Goal: Find specific page/section: Find specific page/section

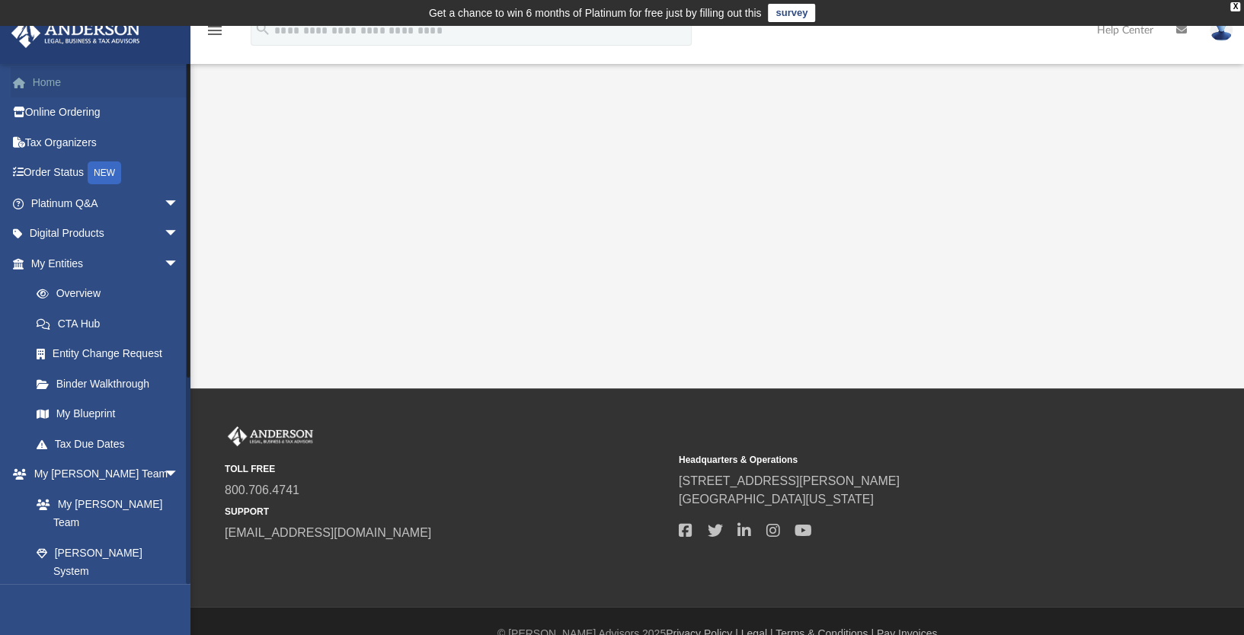
click at [44, 85] on link "Home" at bounding box center [106, 82] width 191 height 30
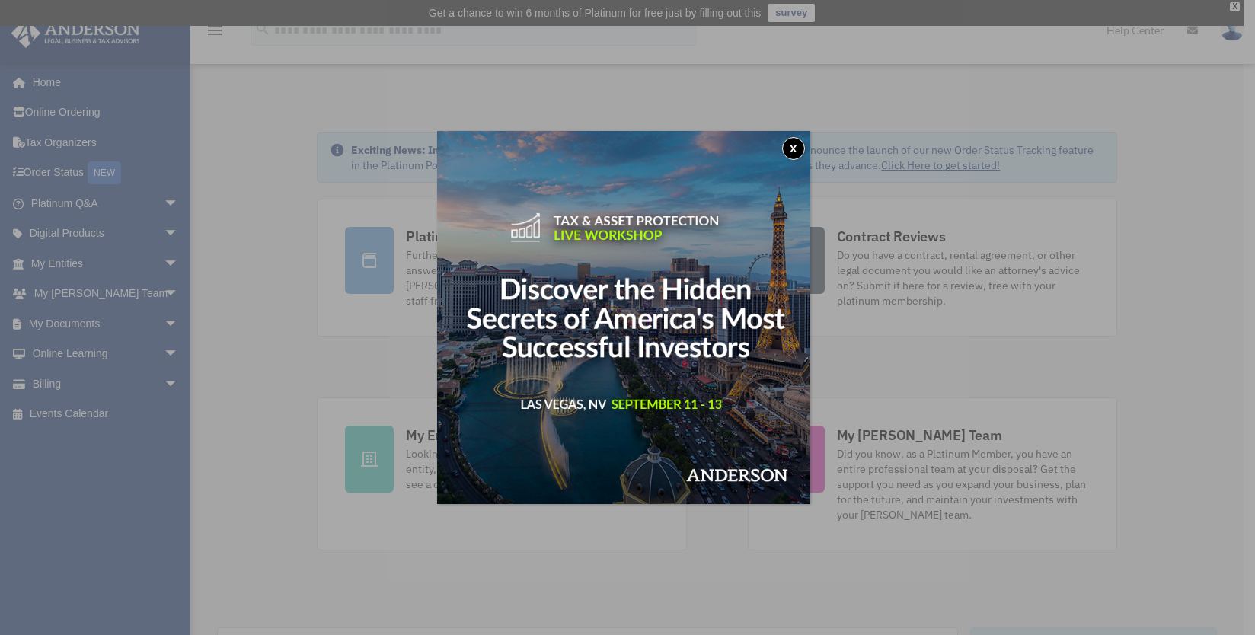
click at [804, 148] on button "x" at bounding box center [793, 148] width 23 height 23
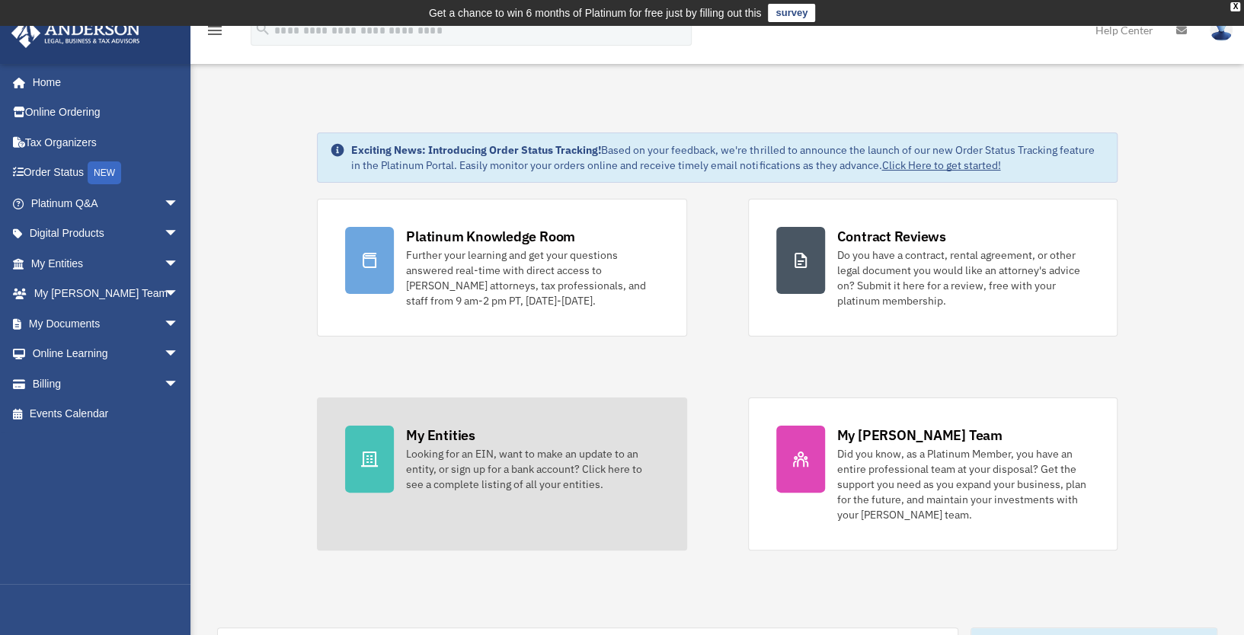
click at [456, 458] on div "Looking for an EIN, want to make an update to an entity, or sign up for a bank …" at bounding box center [532, 469] width 252 height 46
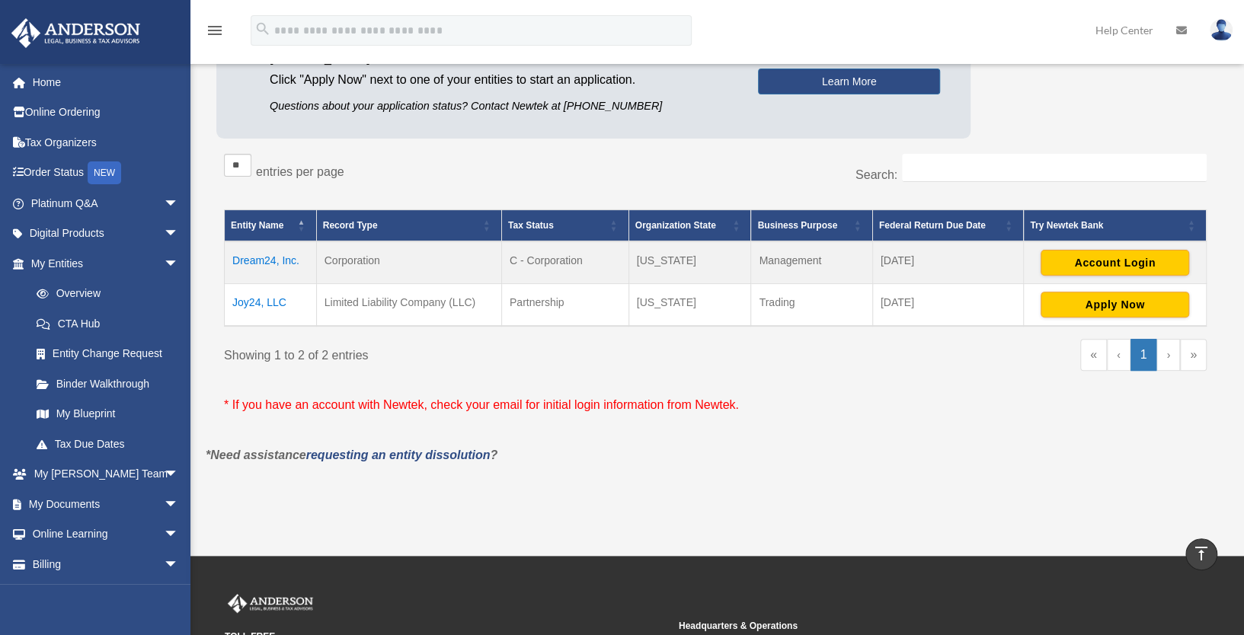
scroll to position [201, 0]
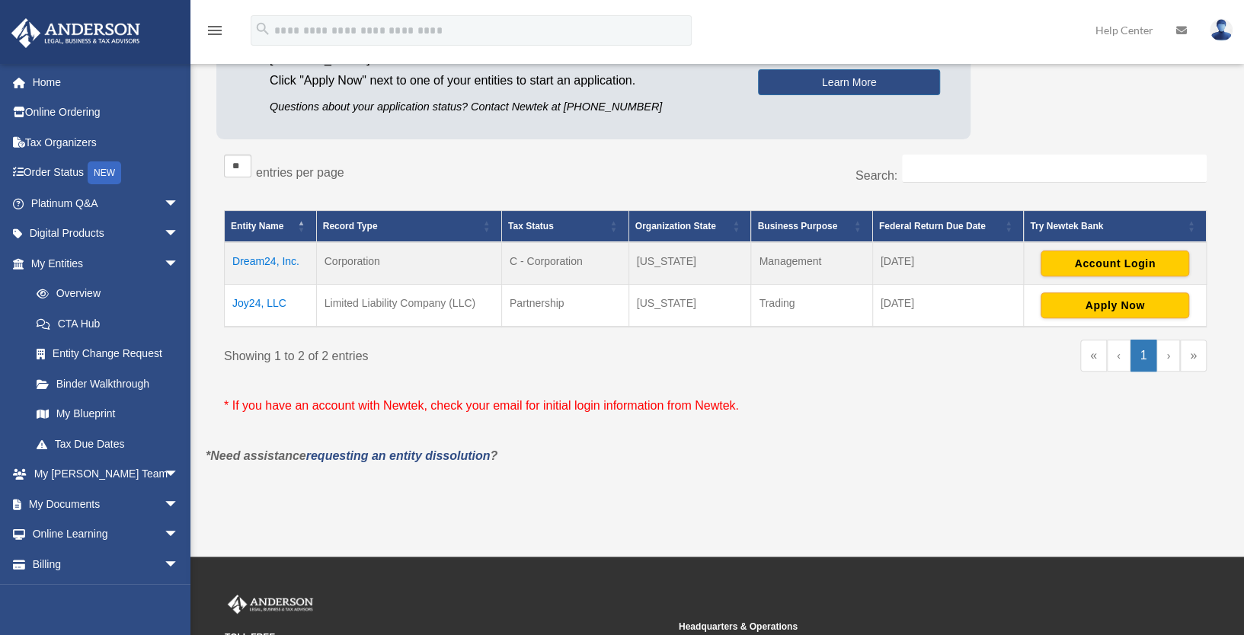
click at [261, 261] on td "Dream24, Inc." at bounding box center [271, 263] width 92 height 43
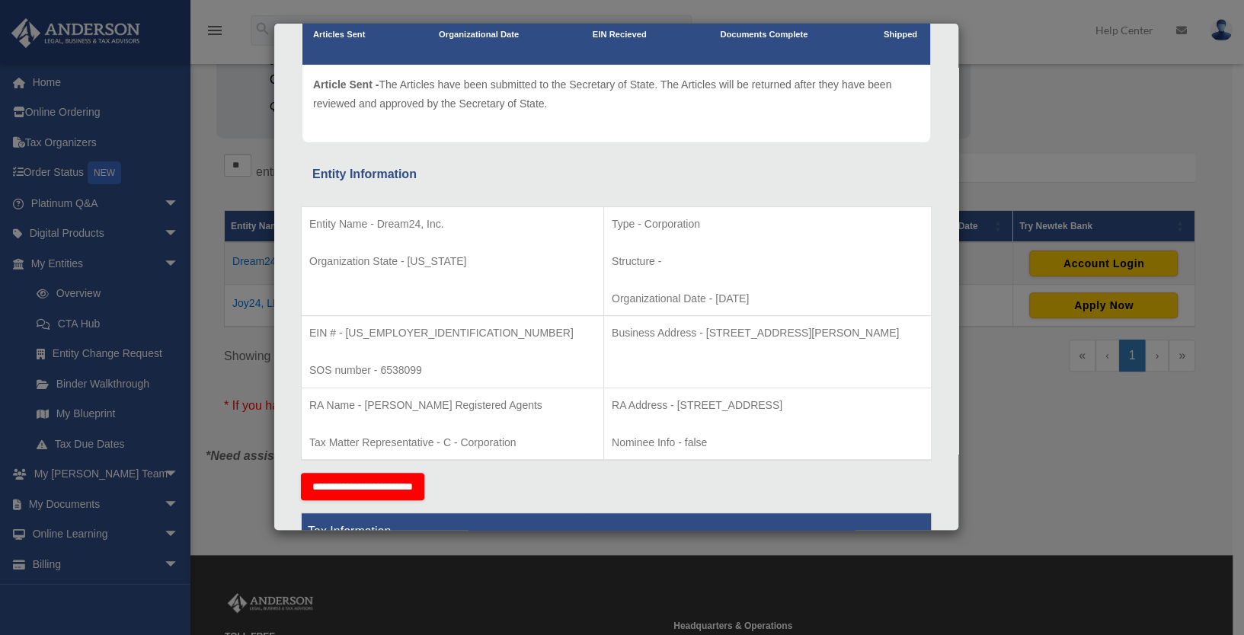
scroll to position [154, 0]
